Goal: Find contact information: Find contact information

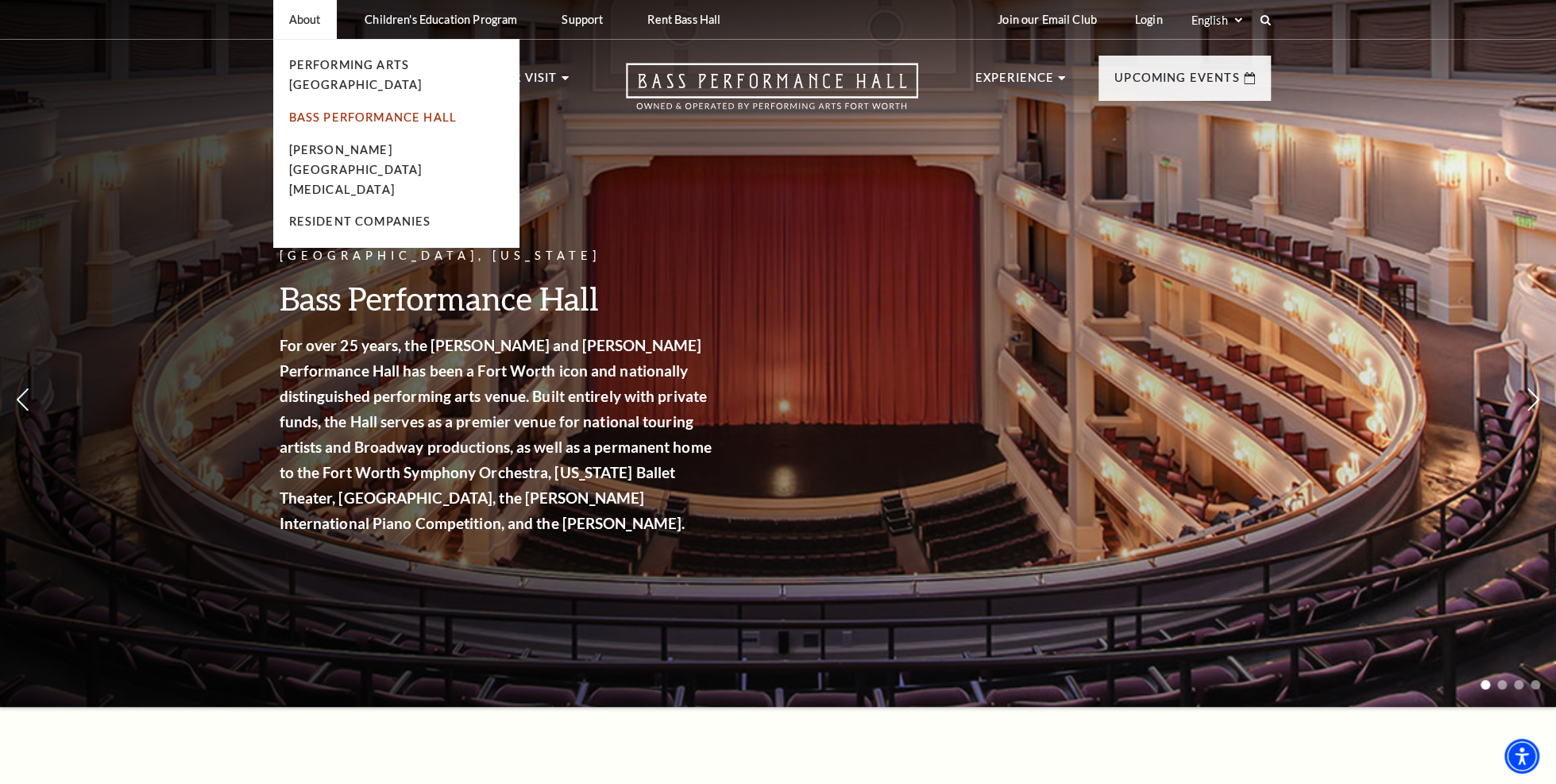
click at [341, 110] on link "Bass Performance Hall" at bounding box center [374, 117] width 168 height 13
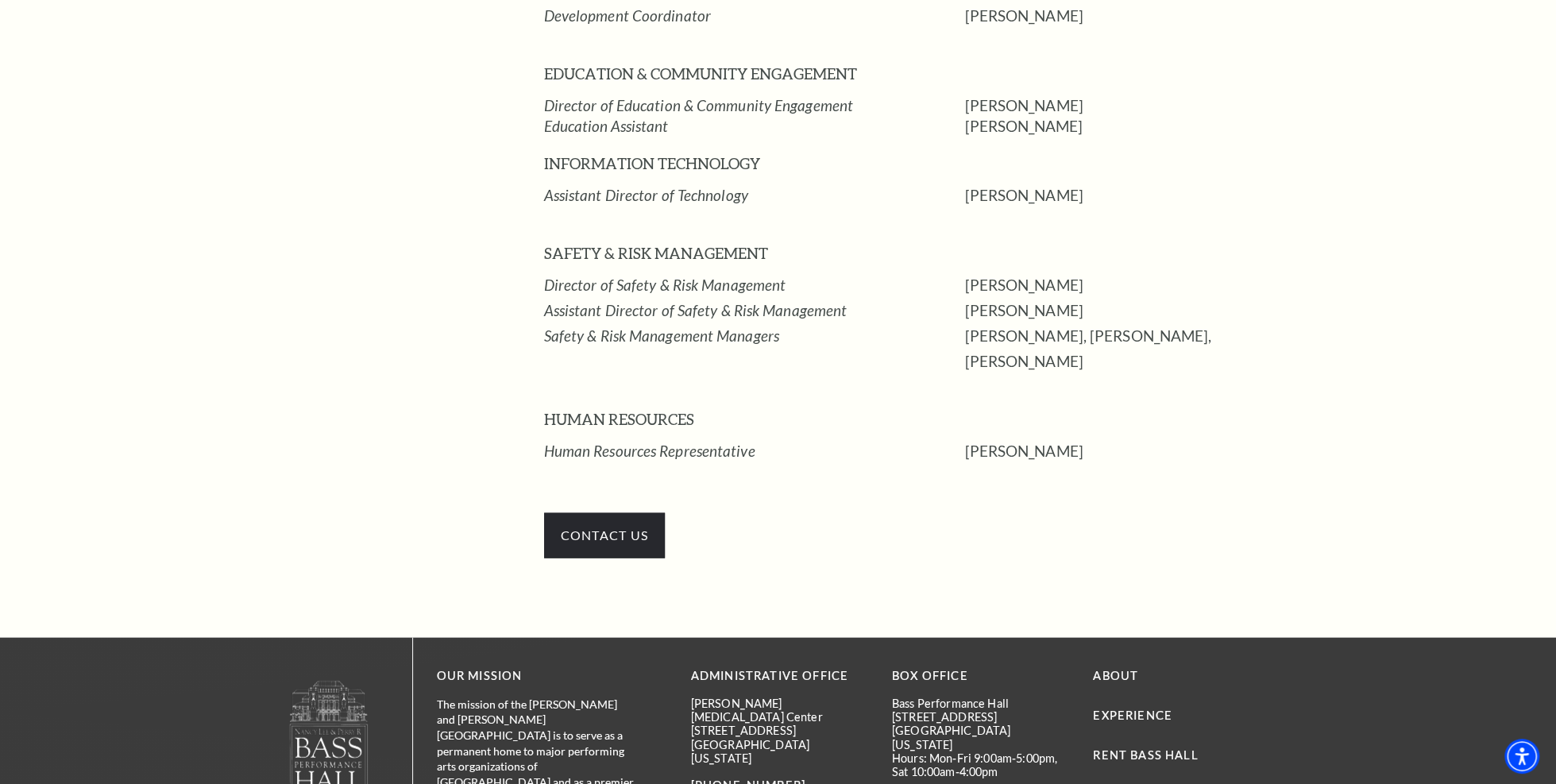
scroll to position [2618, 0]
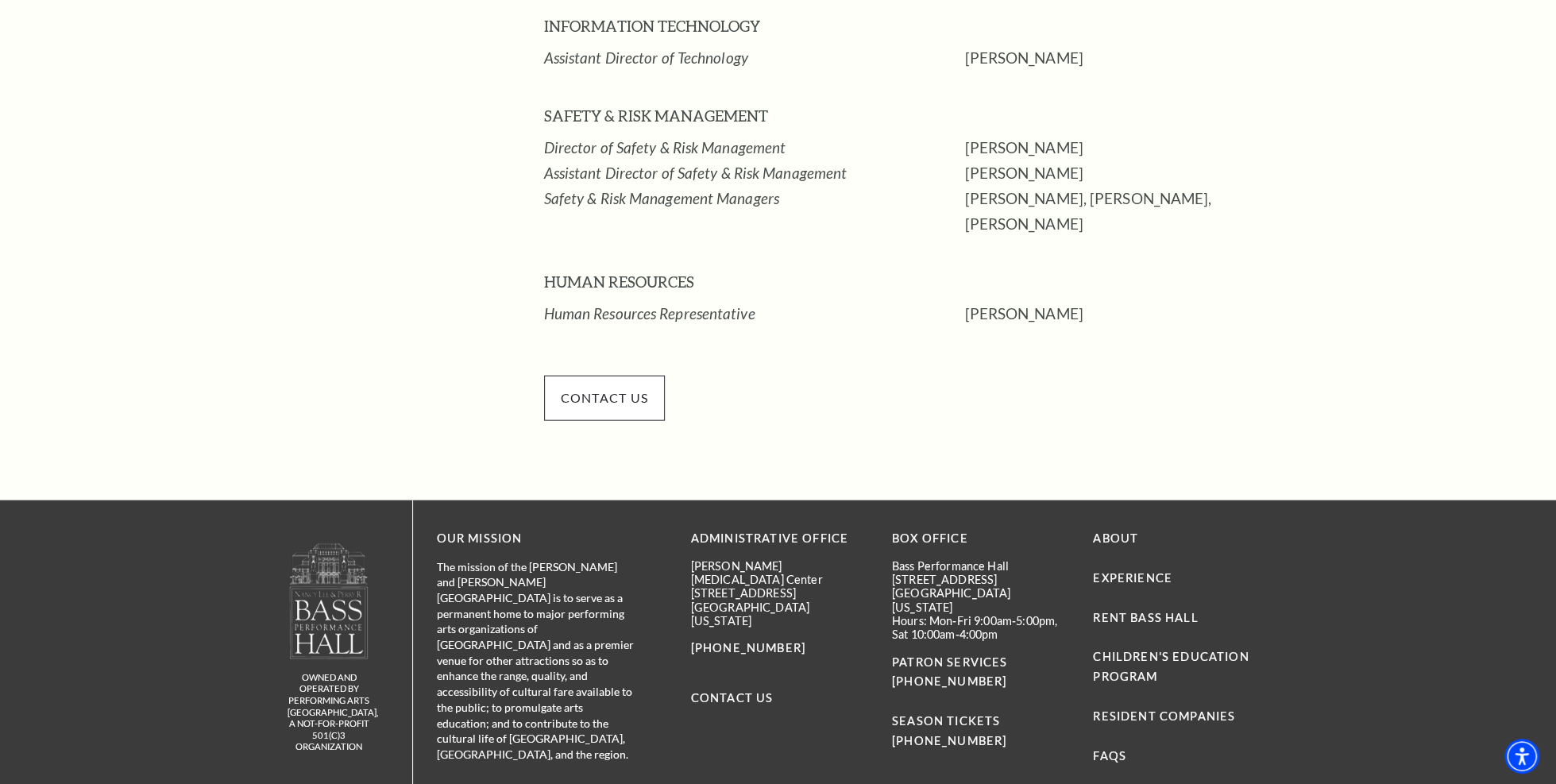
click at [603, 375] on span "CONTACT US" at bounding box center [605, 397] width 121 height 45
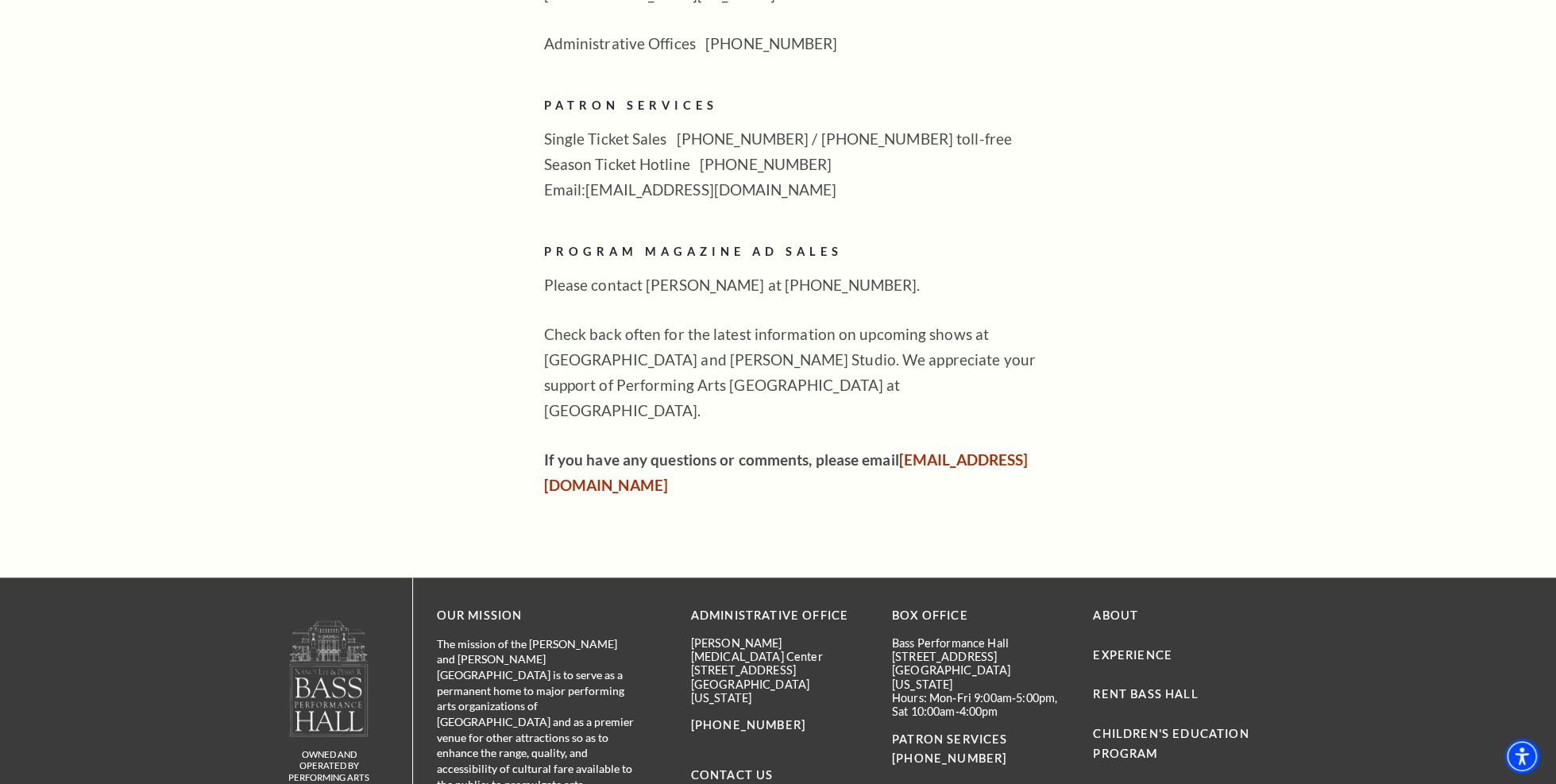
scroll to position [1111, 0]
